Goal: Navigation & Orientation: Find specific page/section

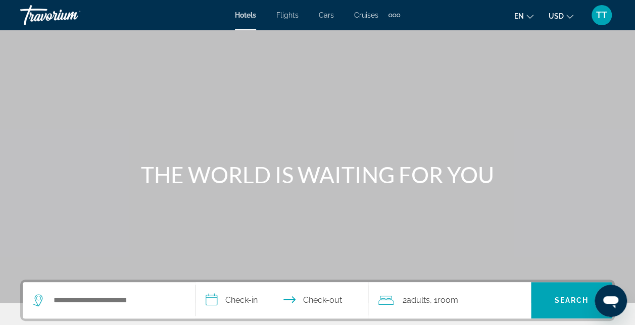
click at [601, 21] on div "TT" at bounding box center [601, 15] width 20 height 20
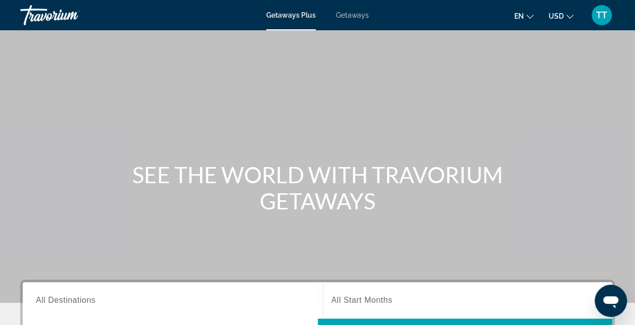
click at [601, 14] on span "TT" at bounding box center [601, 15] width 11 height 10
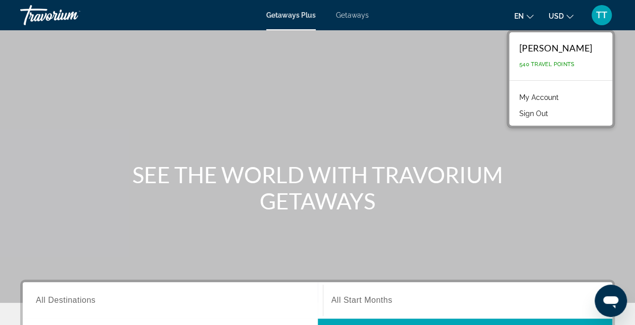
click at [341, 13] on span "Getaways" at bounding box center [352, 15] width 33 height 8
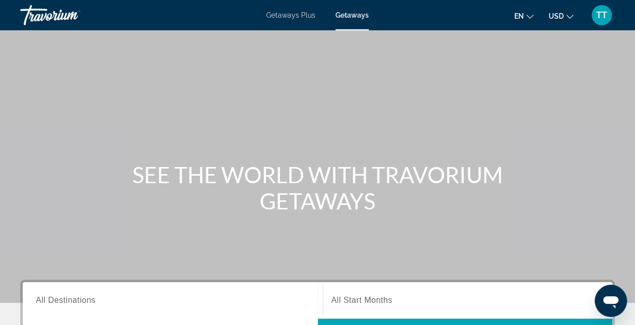
click at [603, 15] on span "TT" at bounding box center [601, 15] width 11 height 10
